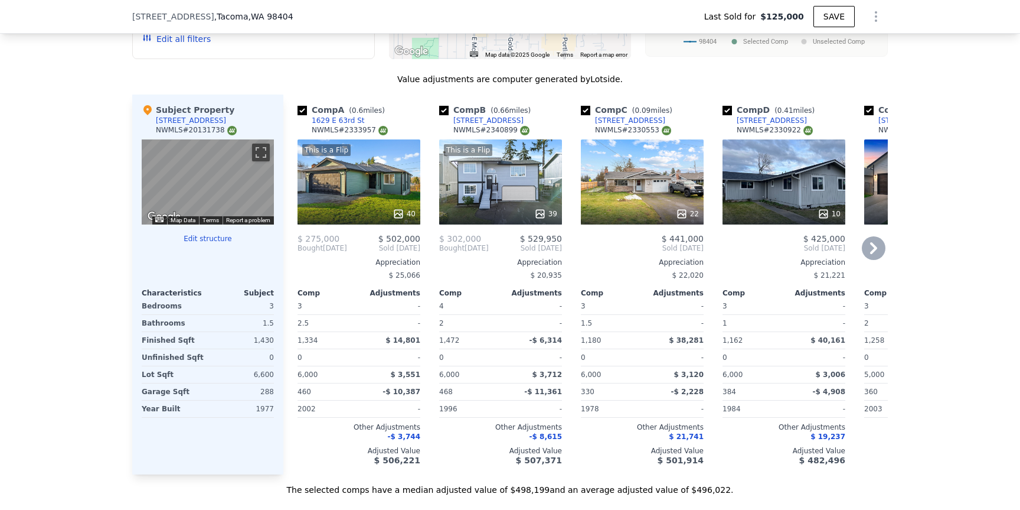
scroll to position [1332, 0]
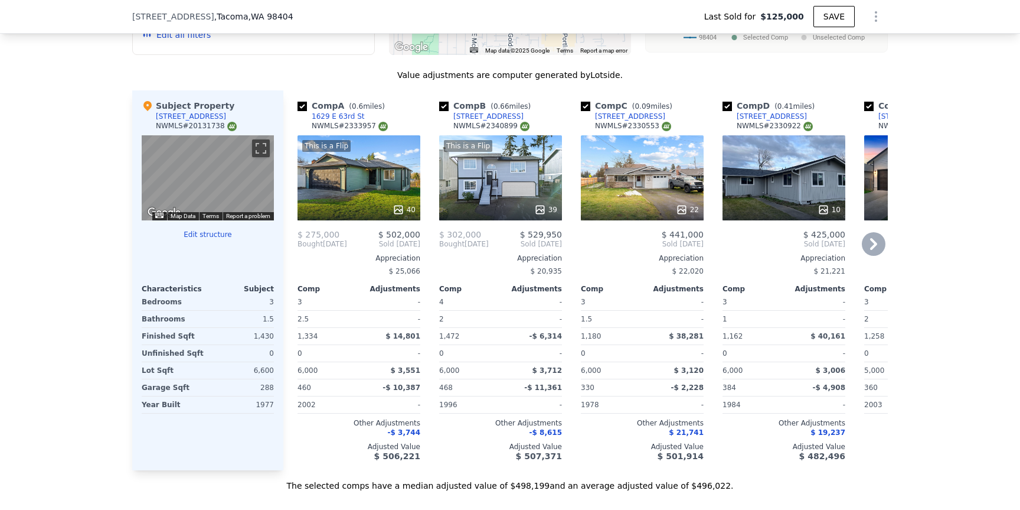
type input "$ 500,000"
type input "$ 330,255"
click at [342, 118] on div "1629 E 63rd St" at bounding box center [338, 116] width 53 height 9
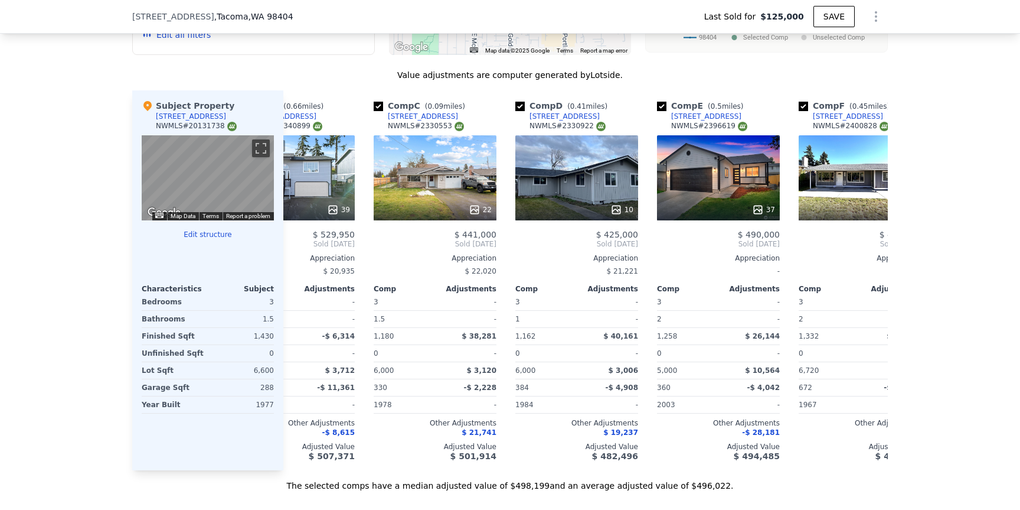
scroll to position [0, 210]
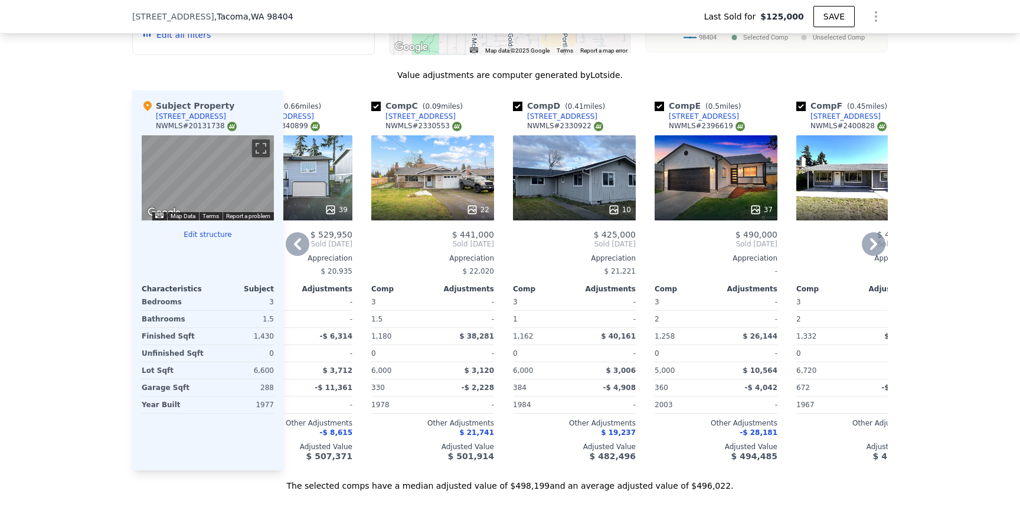
click at [729, 186] on div "37" at bounding box center [716, 177] width 123 height 85
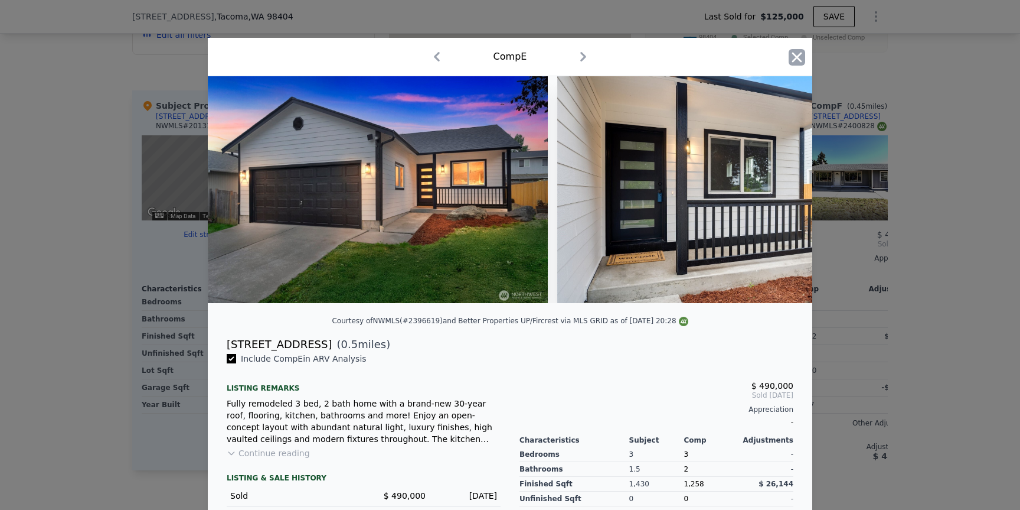
click at [794, 56] on icon "button" at bounding box center [797, 57] width 17 height 17
